Goal: Task Accomplishment & Management: Use online tool/utility

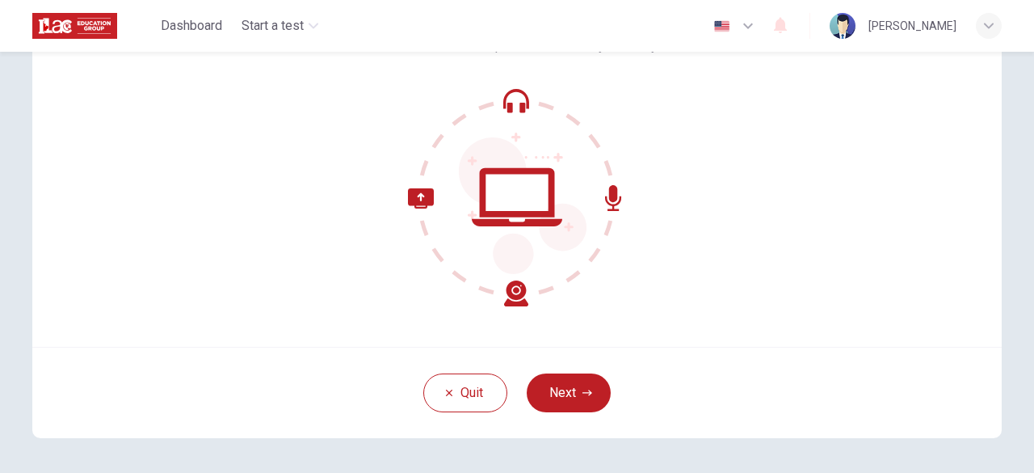
scroll to position [200, 0]
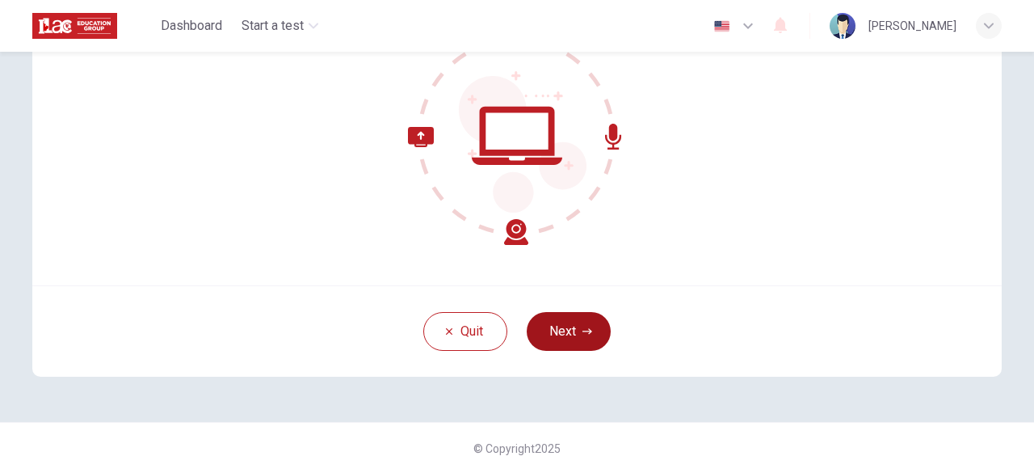
click at [587, 335] on icon "button" at bounding box center [588, 331] width 10 height 10
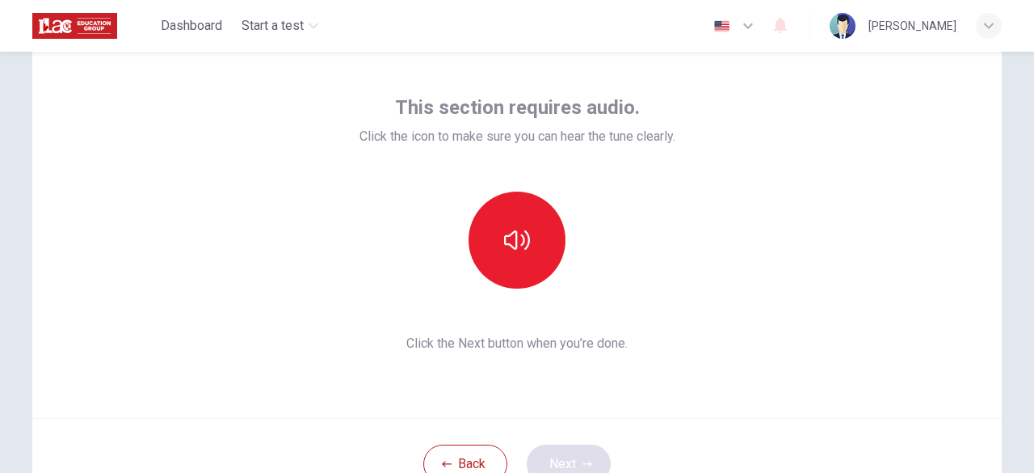
scroll to position [66, 0]
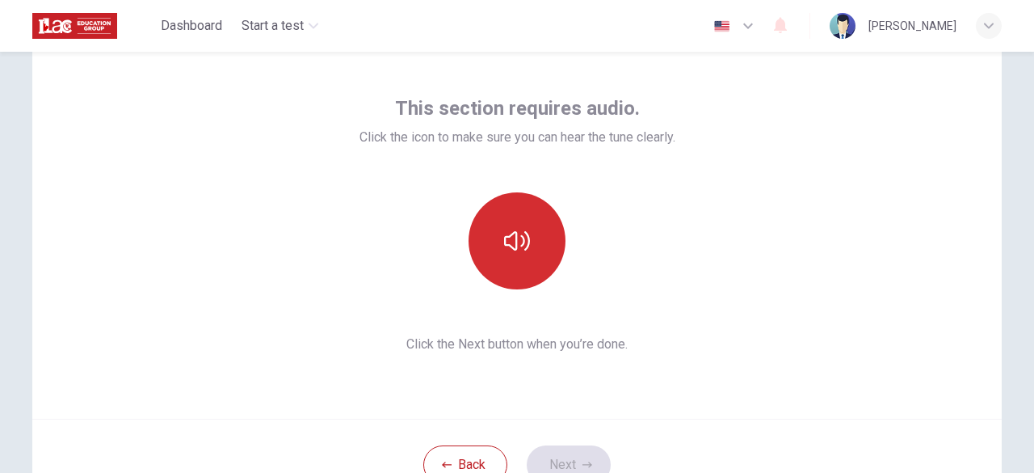
click at [527, 240] on icon "button" at bounding box center [517, 241] width 26 height 26
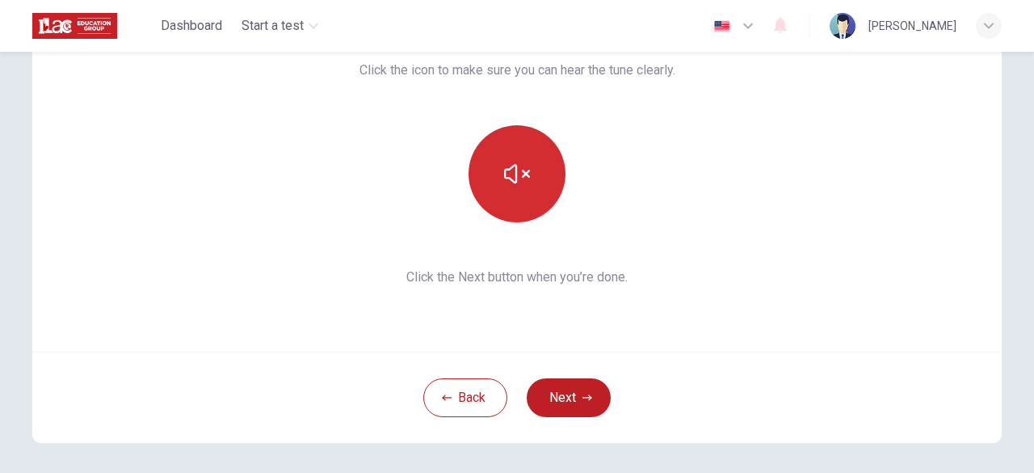
scroll to position [145, 0]
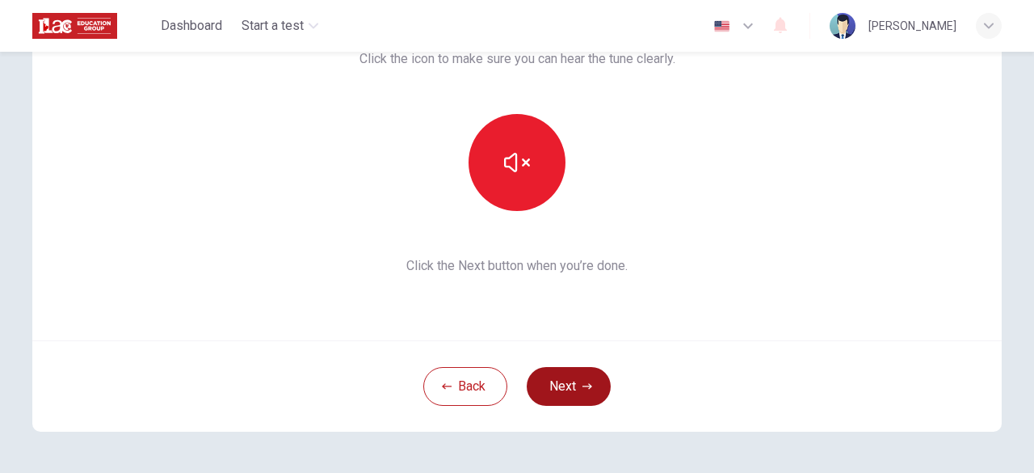
click at [585, 386] on icon "button" at bounding box center [588, 386] width 10 height 10
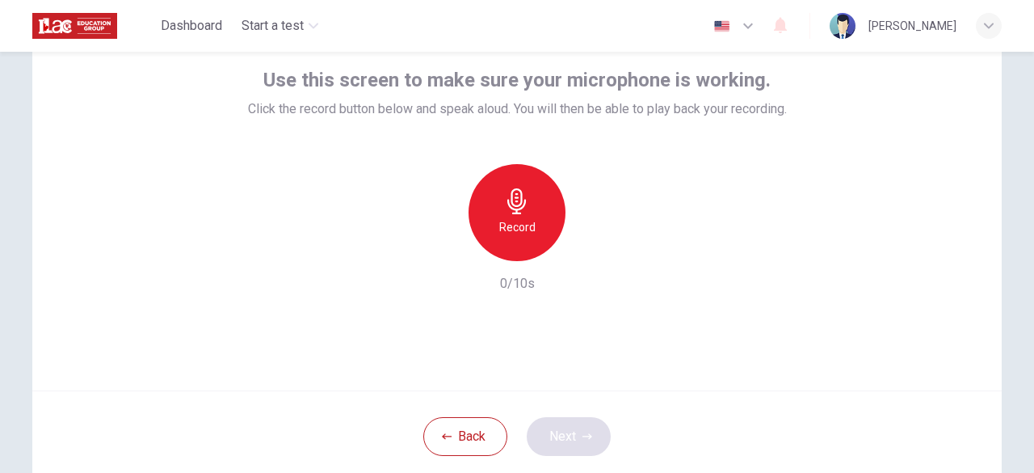
scroll to position [87, 0]
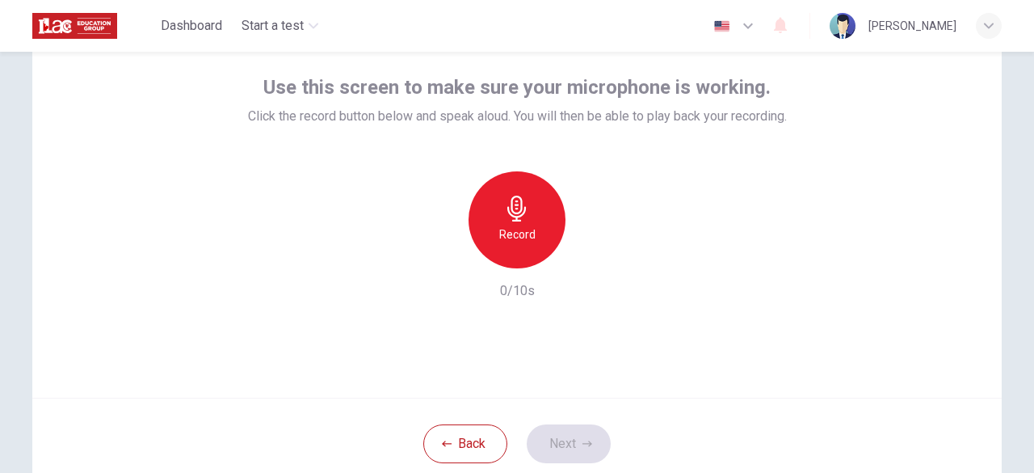
click at [516, 229] on h6 "Record" at bounding box center [517, 234] width 36 height 19
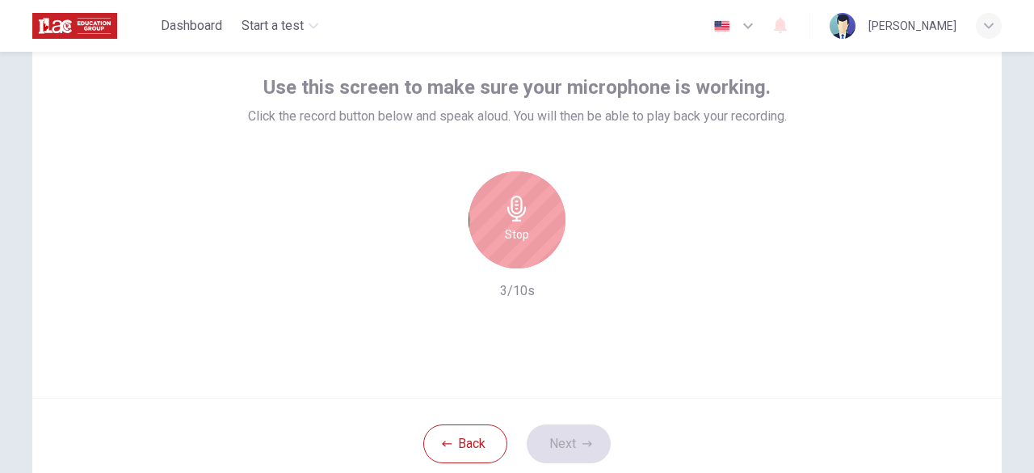
click at [520, 205] on icon "button" at bounding box center [517, 209] width 26 height 26
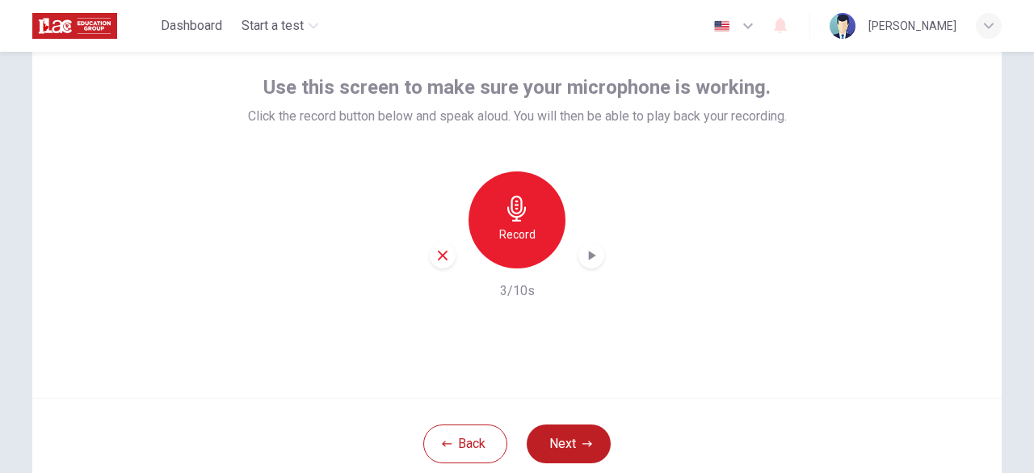
click at [592, 255] on icon "button" at bounding box center [592, 255] width 7 height 10
click at [584, 443] on icon "button" at bounding box center [588, 443] width 10 height 6
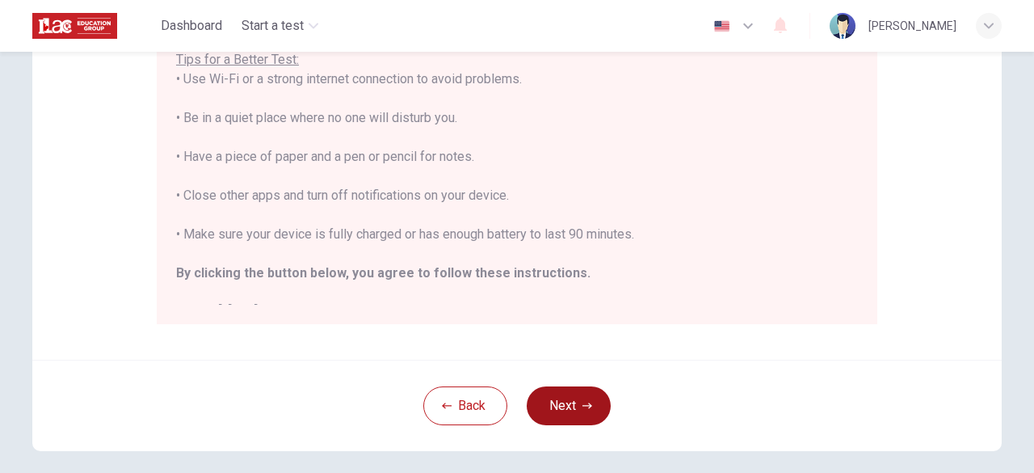
scroll to position [0, 0]
click at [569, 399] on button "Next" at bounding box center [569, 405] width 84 height 39
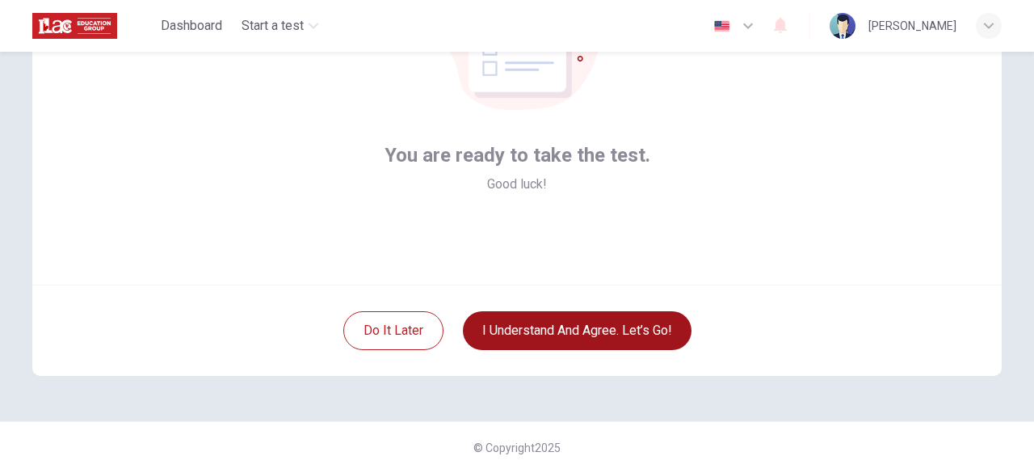
scroll to position [200, 0]
click at [634, 336] on button "I understand and agree. Let’s go!" at bounding box center [577, 331] width 229 height 39
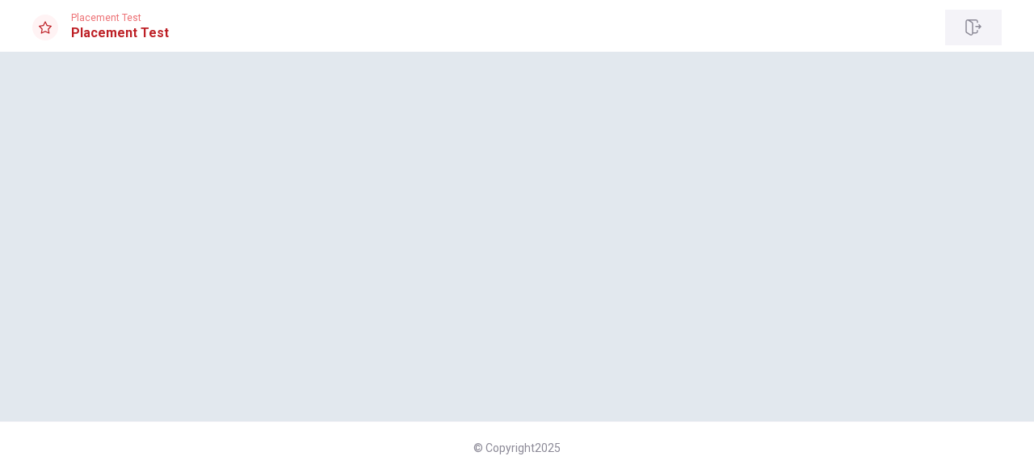
click at [979, 31] on icon "button" at bounding box center [974, 27] width 16 height 16
click at [40, 30] on icon at bounding box center [45, 27] width 13 height 13
click at [71, 39] on h1 "Placement Test" at bounding box center [120, 32] width 98 height 19
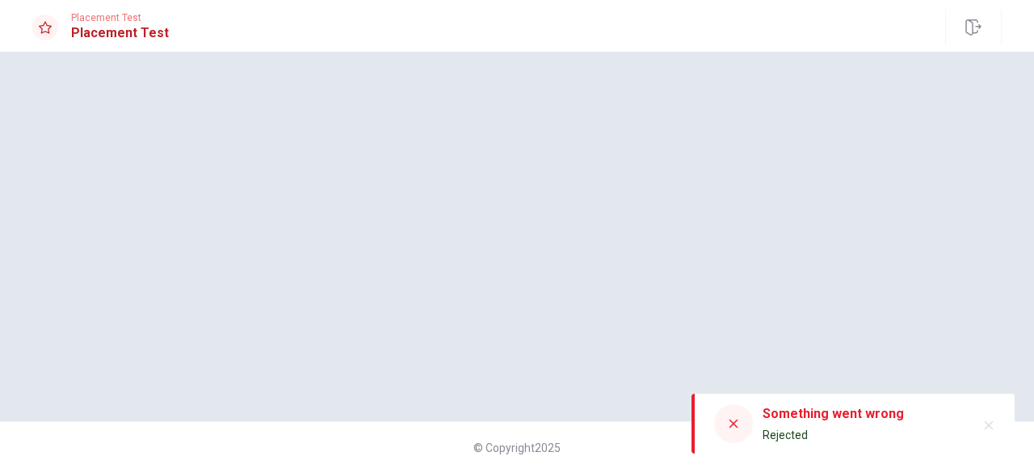
click at [93, 34] on h1 "Placement Test" at bounding box center [120, 32] width 98 height 19
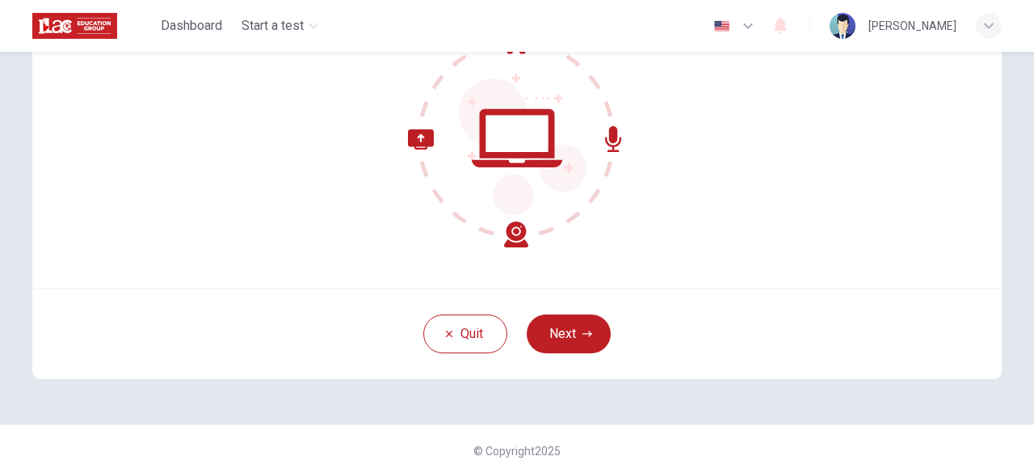
scroll to position [200, 0]
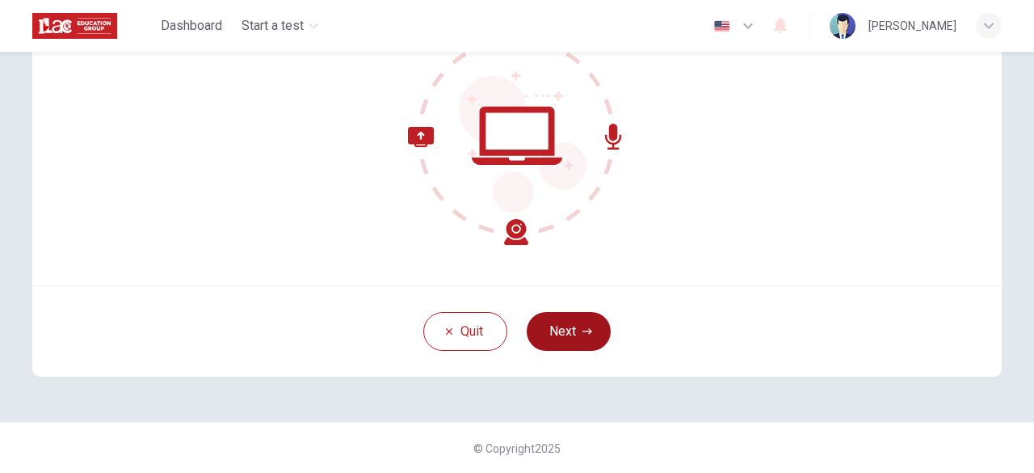
click at [587, 330] on icon "button" at bounding box center [588, 331] width 10 height 6
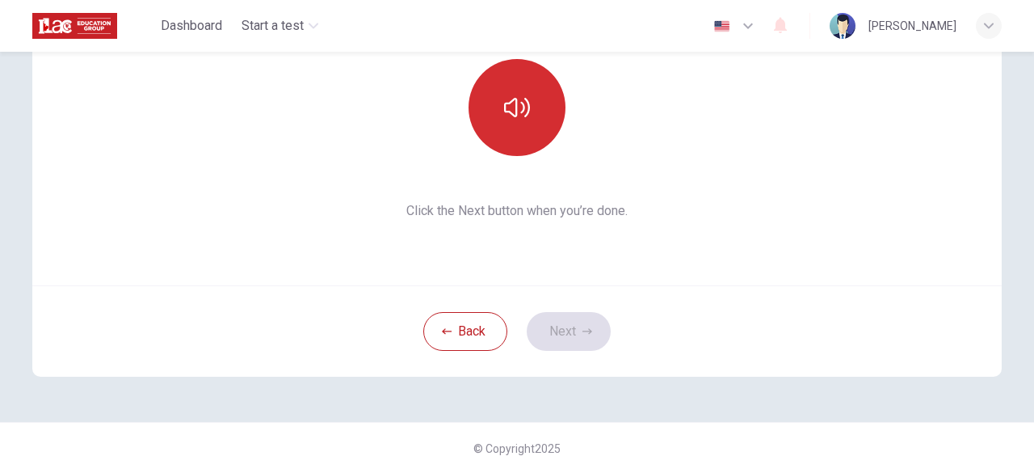
click at [524, 108] on icon "button" at bounding box center [517, 107] width 26 height 19
click at [583, 330] on icon "button" at bounding box center [588, 331] width 10 height 6
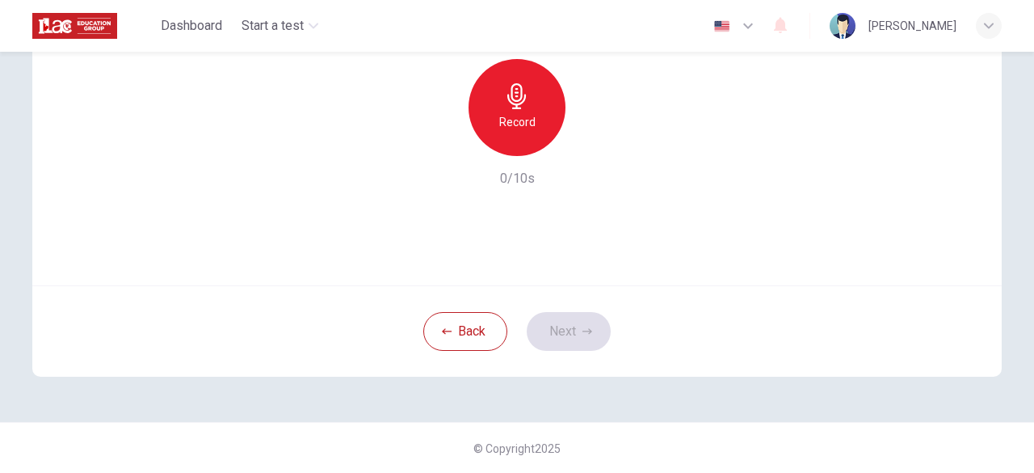
click at [522, 118] on h6 "Record" at bounding box center [517, 121] width 36 height 19
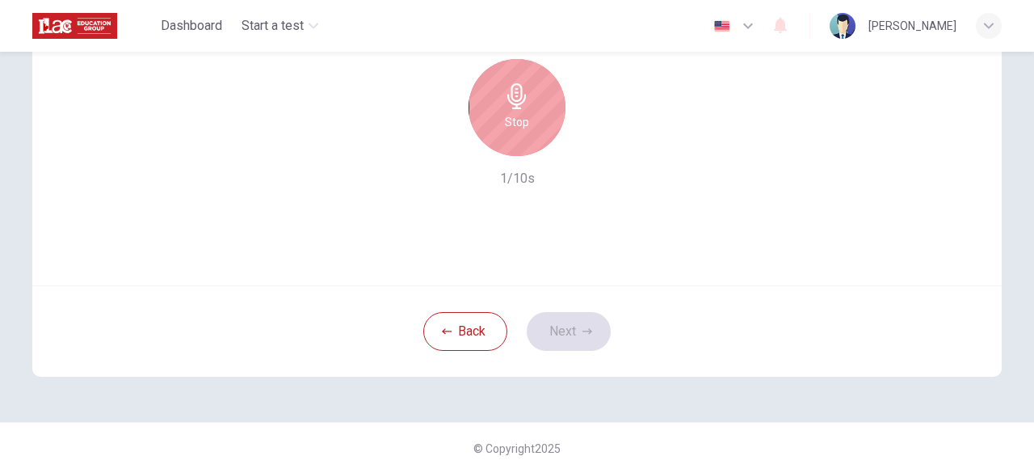
click at [528, 124] on h6 "Stop" at bounding box center [517, 121] width 24 height 19
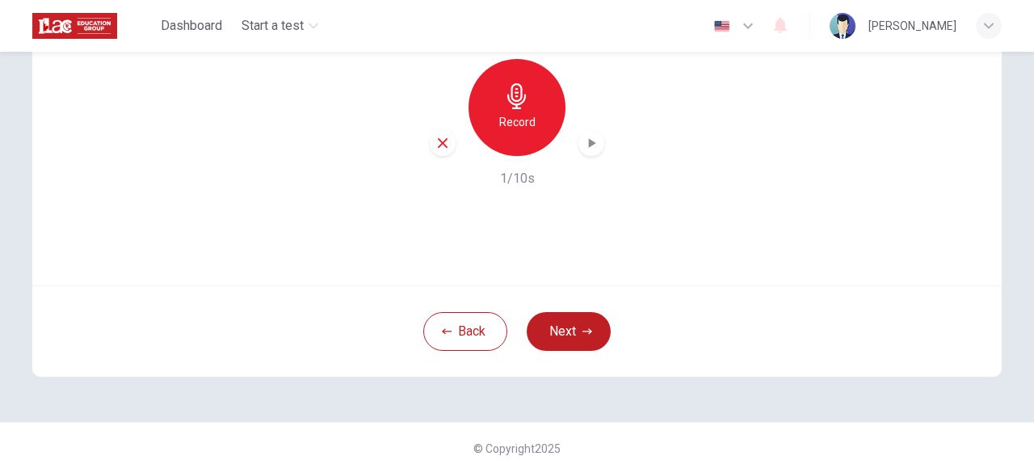
click at [592, 142] on icon "button" at bounding box center [592, 143] width 7 height 10
click at [584, 330] on icon "button" at bounding box center [588, 331] width 10 height 6
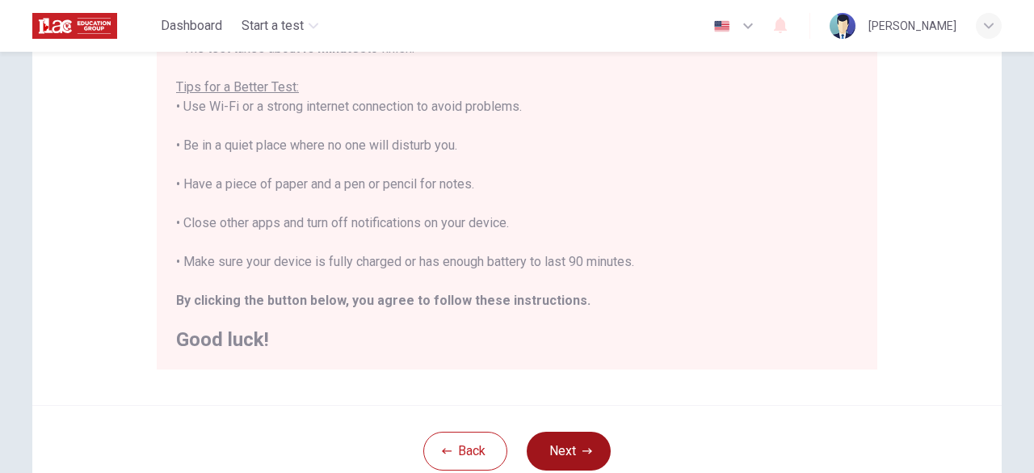
scroll to position [425, 0]
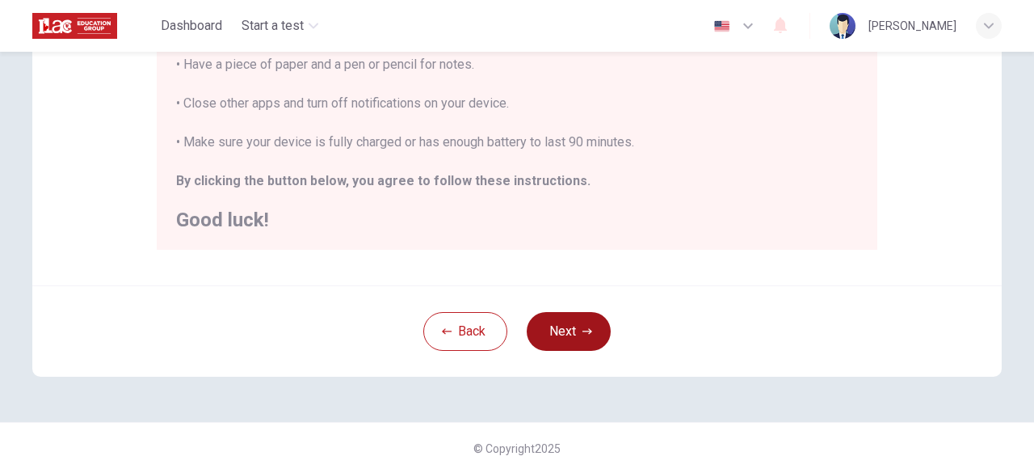
click at [584, 330] on icon "button" at bounding box center [588, 331] width 10 height 6
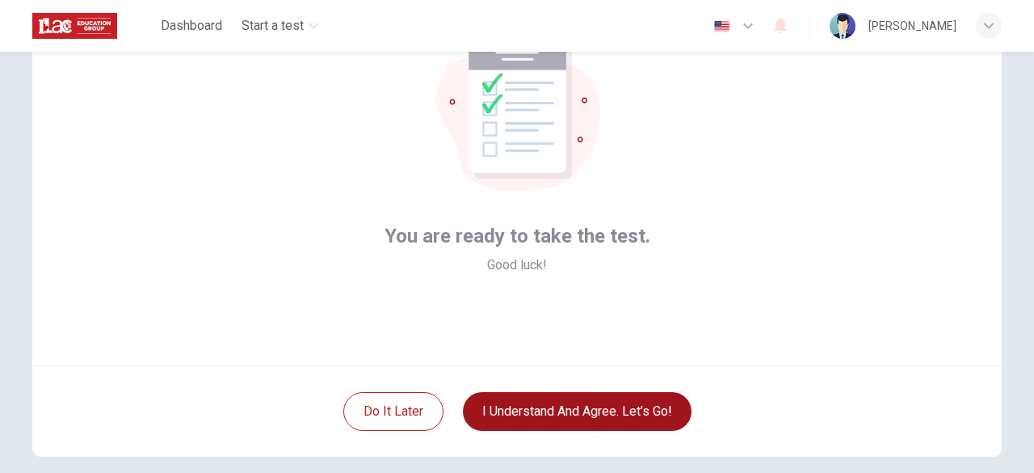
scroll to position [200, 0]
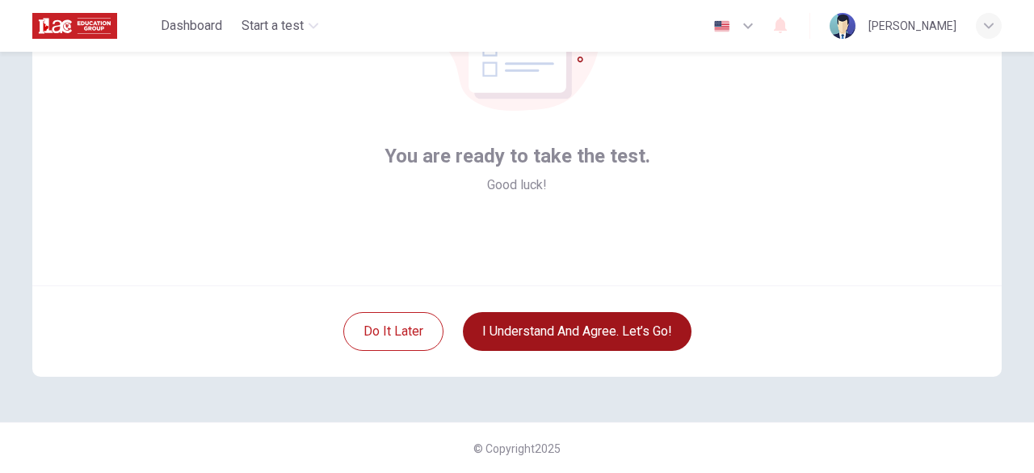
click at [622, 338] on button "I understand and agree. Let’s go!" at bounding box center [577, 331] width 229 height 39
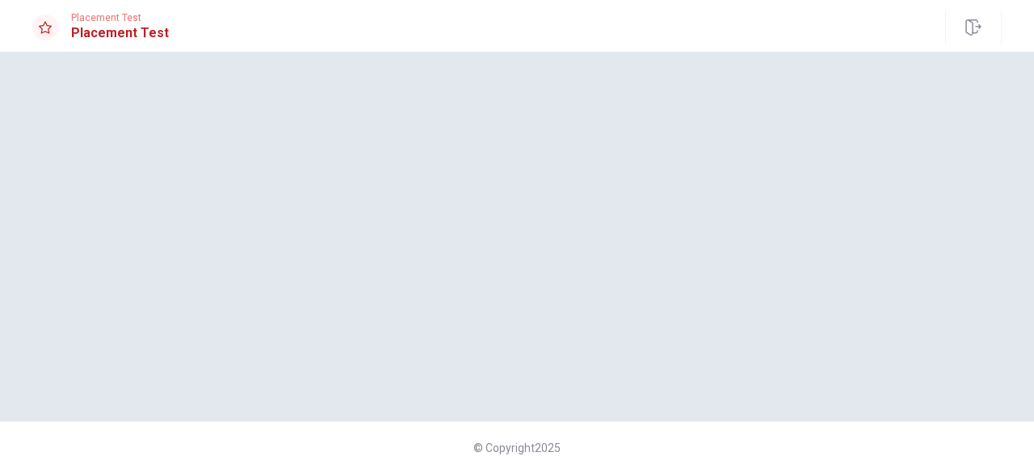
click at [706, 229] on div at bounding box center [516, 236] width 1021 height 305
click at [720, 212] on div at bounding box center [516, 236] width 1021 height 305
click at [82, 34] on h1 "Placement Test" at bounding box center [120, 32] width 98 height 19
click at [72, 16] on span "Placement Test" at bounding box center [120, 17] width 98 height 11
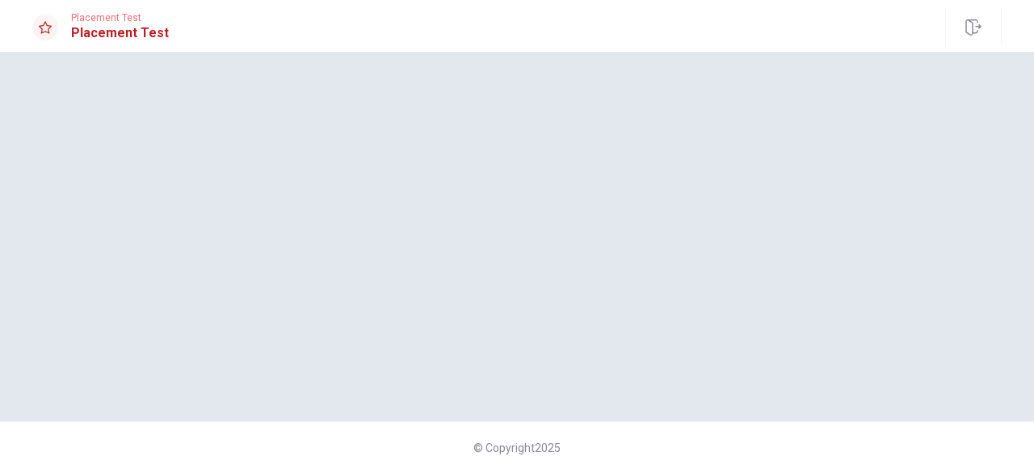
click at [39, 27] on icon at bounding box center [45, 27] width 13 height 13
click at [42, 27] on icon at bounding box center [45, 27] width 13 height 13
click at [97, 26] on h1 "Placement Test" at bounding box center [120, 32] width 98 height 19
click at [104, 17] on span "Placement Test" at bounding box center [120, 17] width 98 height 11
